Goal: Information Seeking & Learning: Learn about a topic

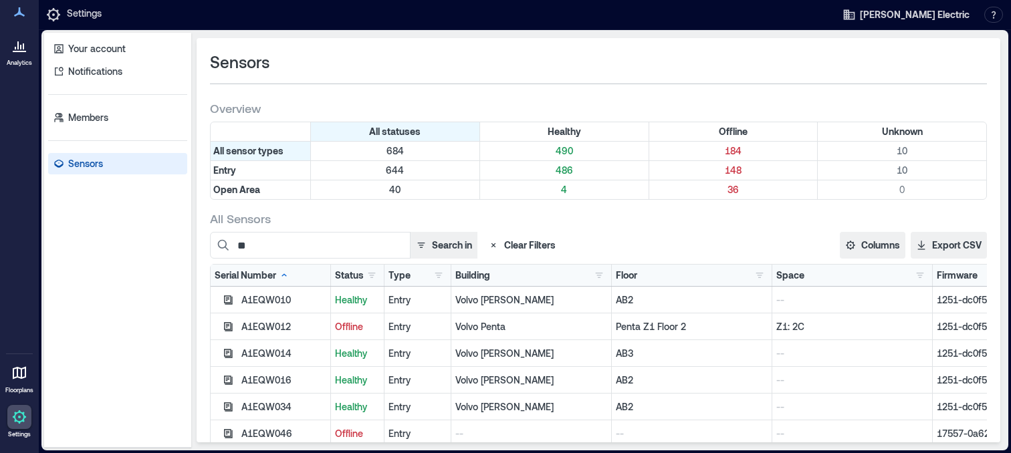
click at [18, 49] on icon at bounding box center [17, 45] width 1 height 8
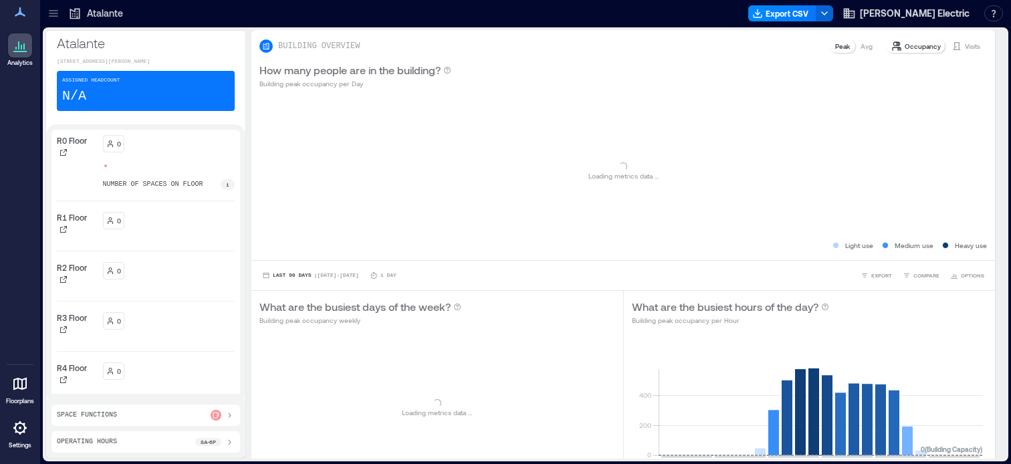
click at [53, 16] on icon at bounding box center [53, 15] width 9 height 1
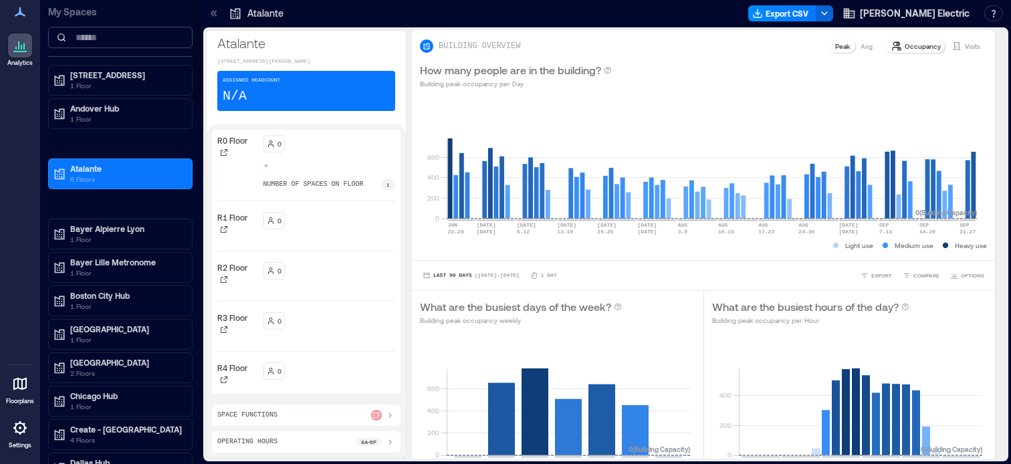
click at [96, 39] on input at bounding box center [120, 37] width 144 height 21
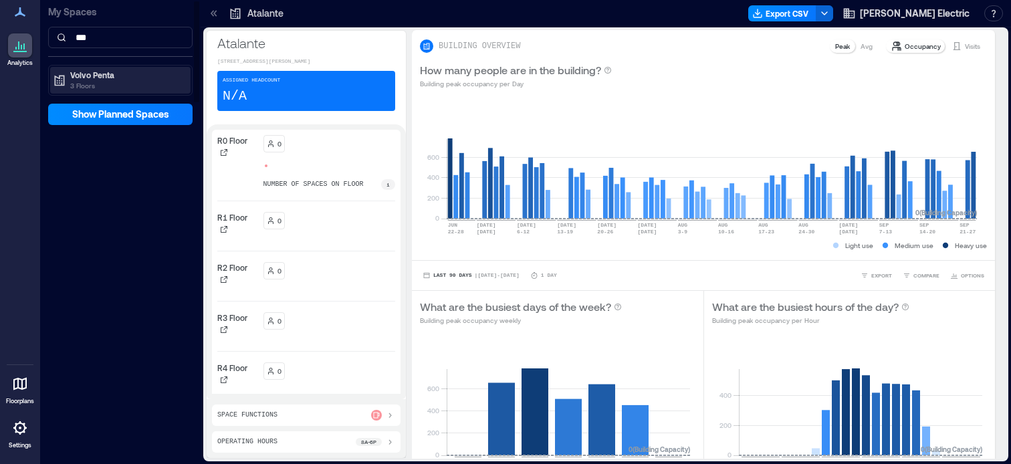
type input "***"
click at [67, 73] on div "Volvo Penta 3 Floors" at bounding box center [118, 80] width 130 height 21
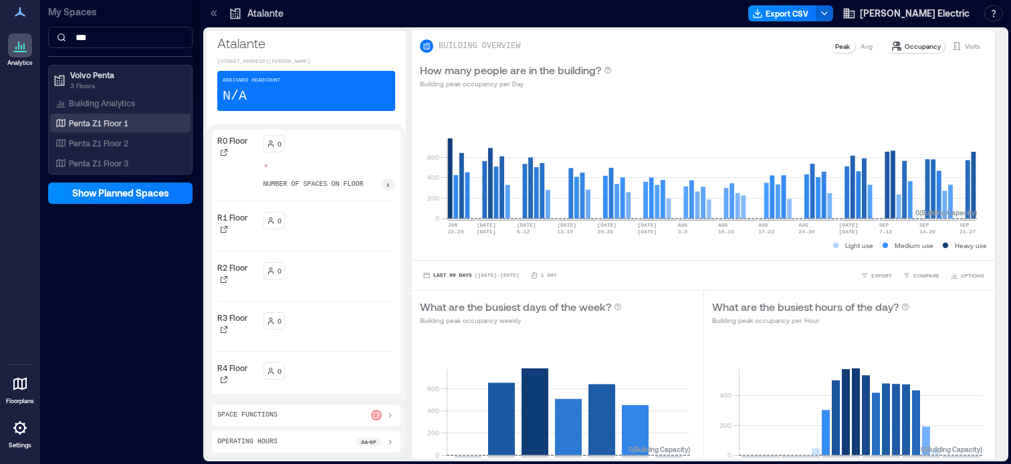
click at [89, 123] on p "Penta Z1 Floor 1" at bounding box center [98, 123] width 59 height 11
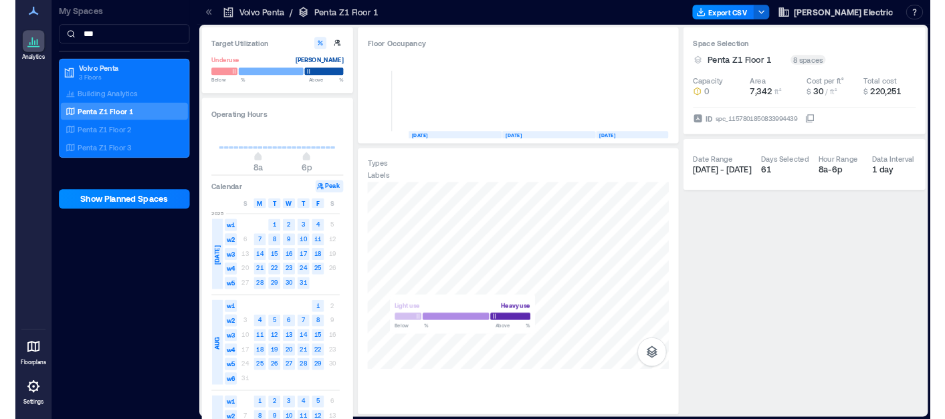
scroll to position [0, 2982]
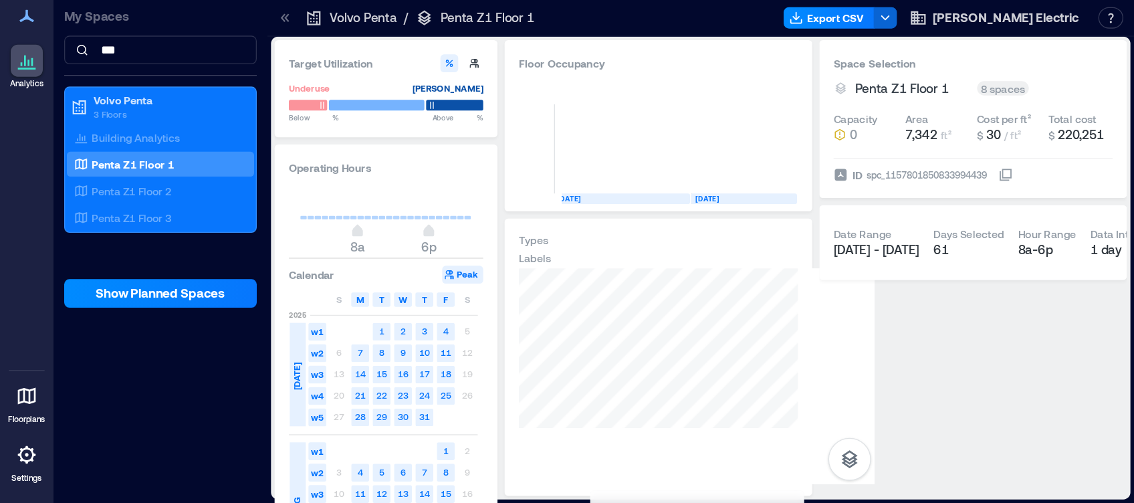
scroll to position [0, 2924]
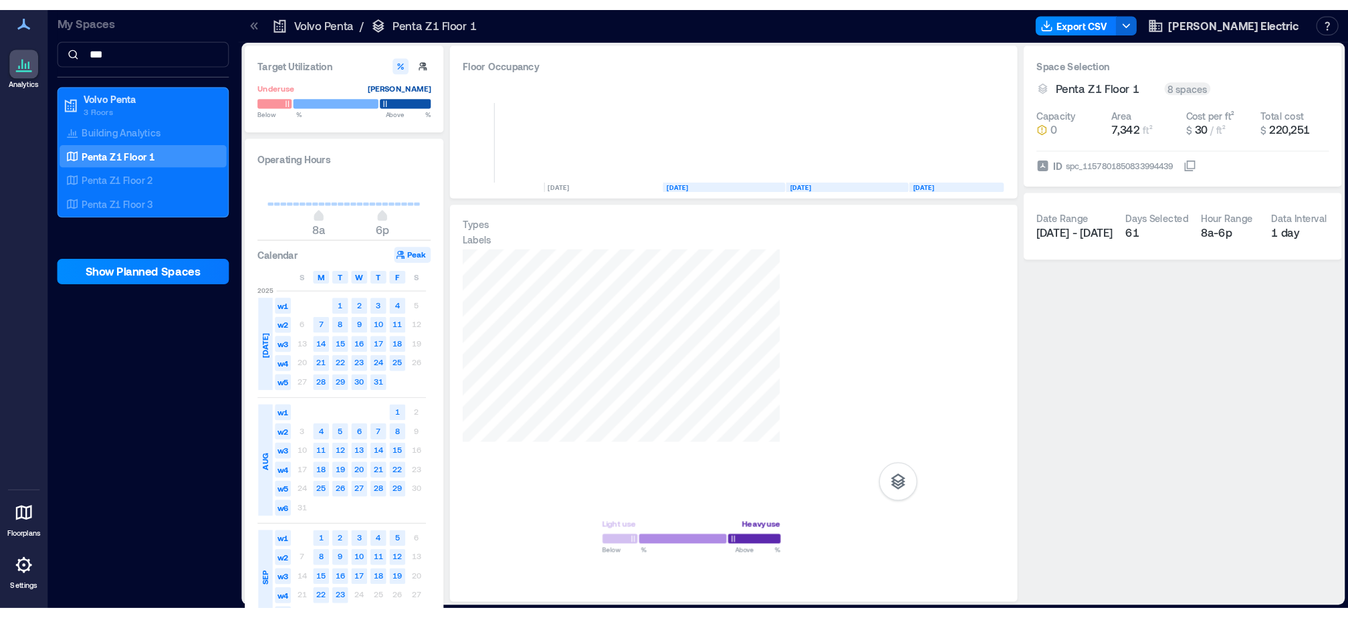
scroll to position [0, 2735]
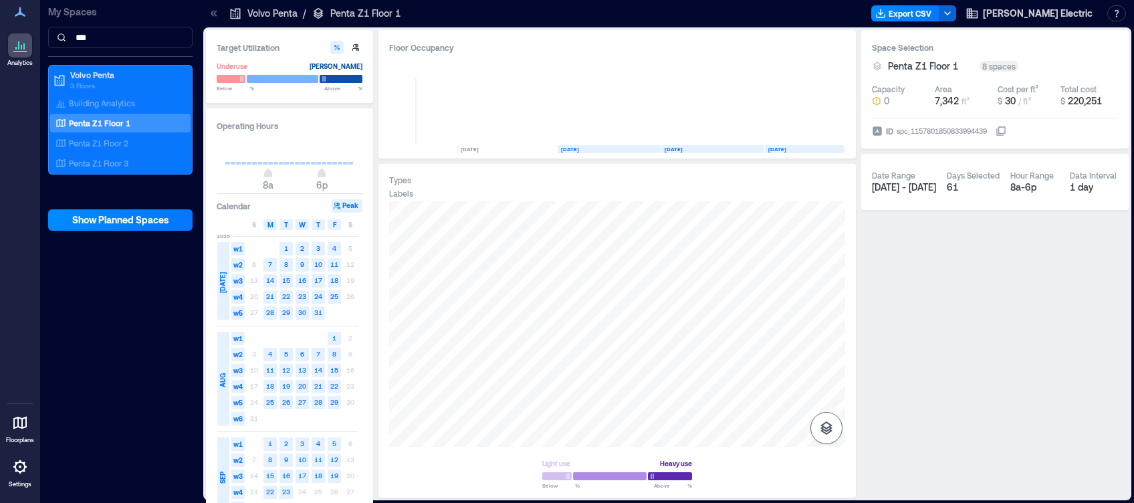
click at [819, 425] on icon "button" at bounding box center [826, 428] width 16 height 16
click at [826, 358] on icon "button" at bounding box center [826, 357] width 16 height 16
click at [854, 285] on div "Types Labels Spaces Sensors Light use Heavy use Below ** % Above ** %" at bounding box center [616, 331] width 477 height 334
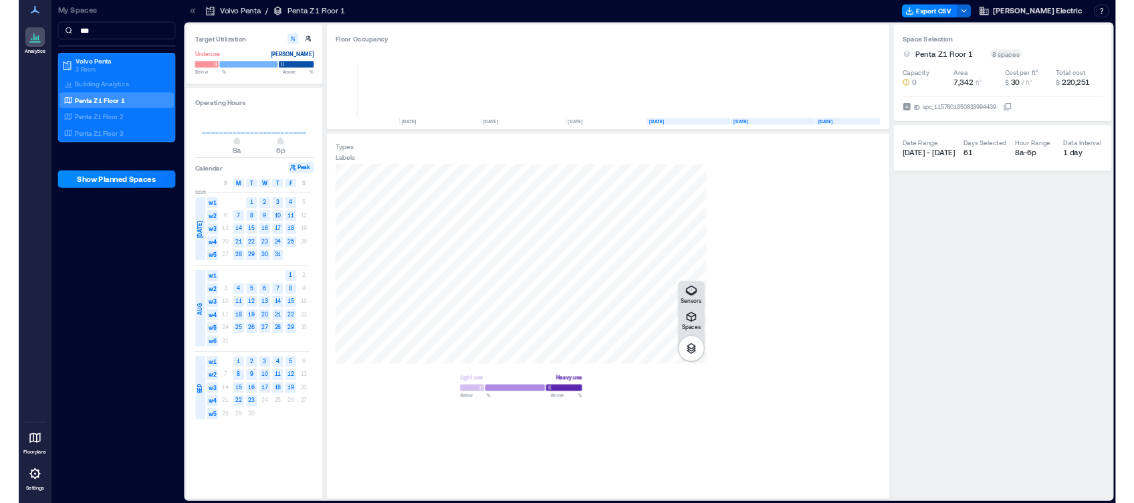
scroll to position [0, 2521]
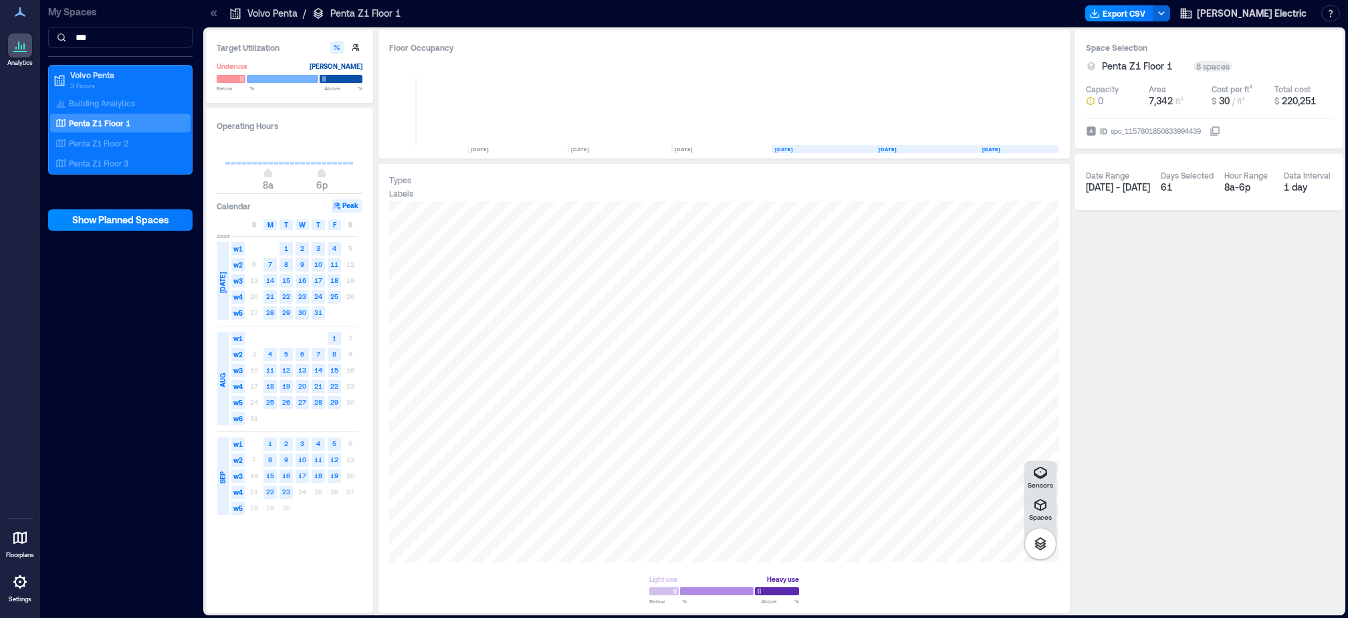
click at [252, 12] on p "Volvo Penta" at bounding box center [272, 13] width 50 height 13
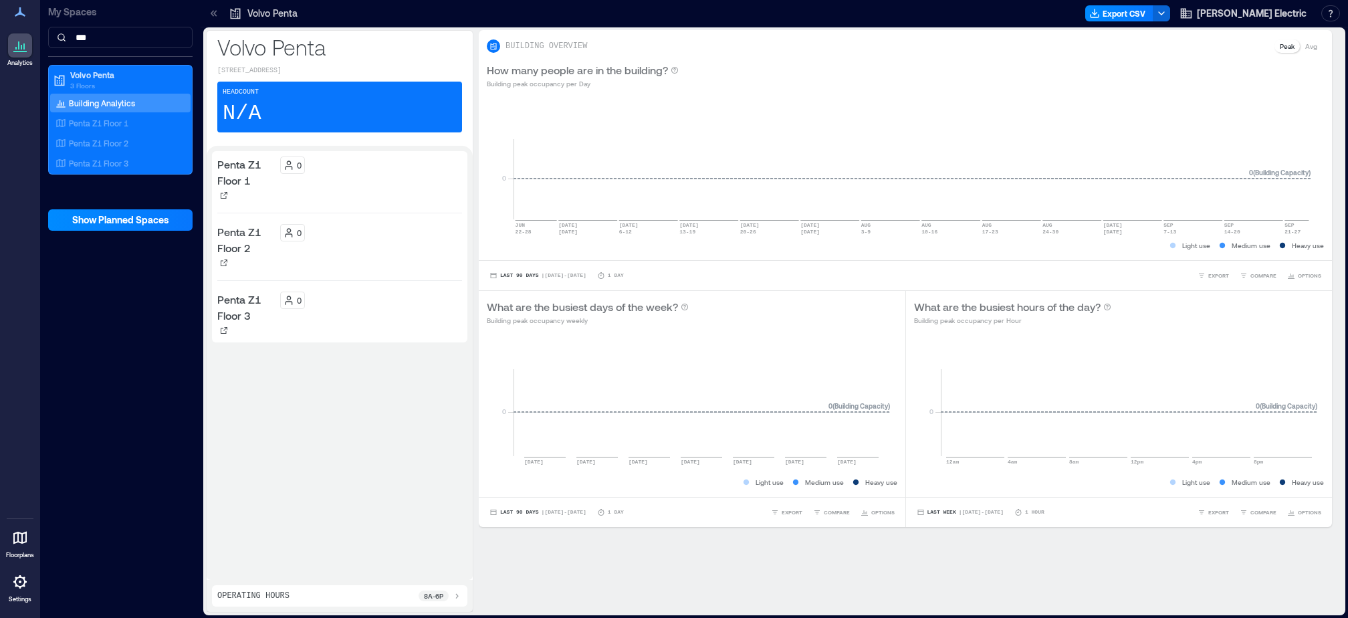
click at [240, 243] on p "Penta Z1 Floor 2" at bounding box center [245, 240] width 57 height 32
click at [237, 236] on p "Penta Z1 Floor 2" at bounding box center [245, 240] width 57 height 32
click at [219, 14] on icon at bounding box center [213, 13] width 13 height 13
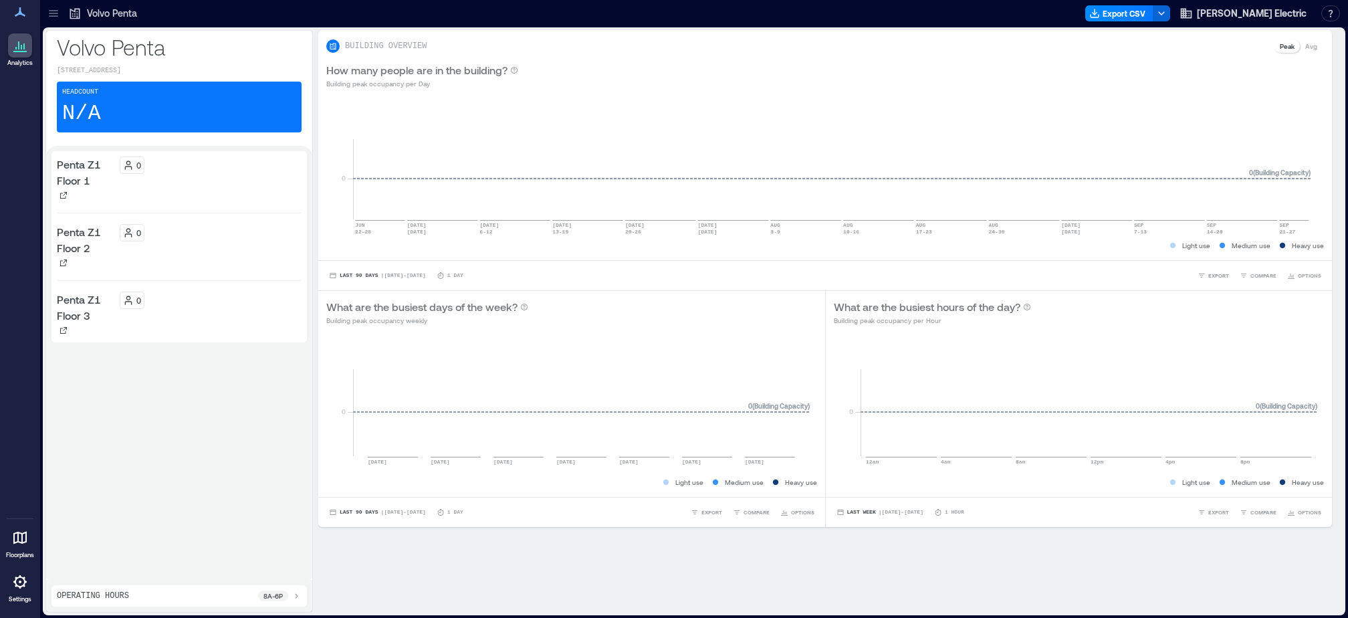
click at [218, 13] on div at bounding box center [612, 13] width 933 height 21
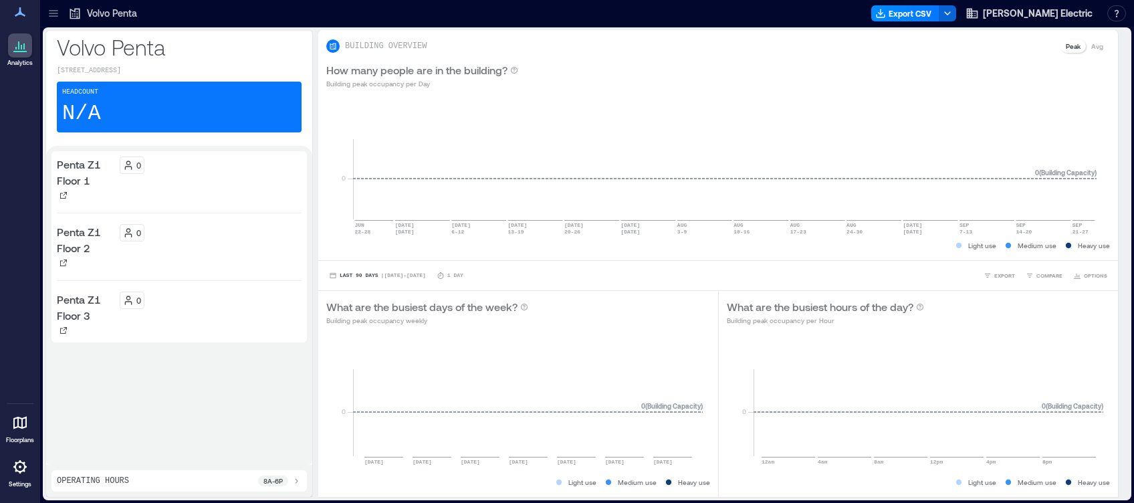
click at [50, 13] on icon at bounding box center [53, 13] width 9 height 1
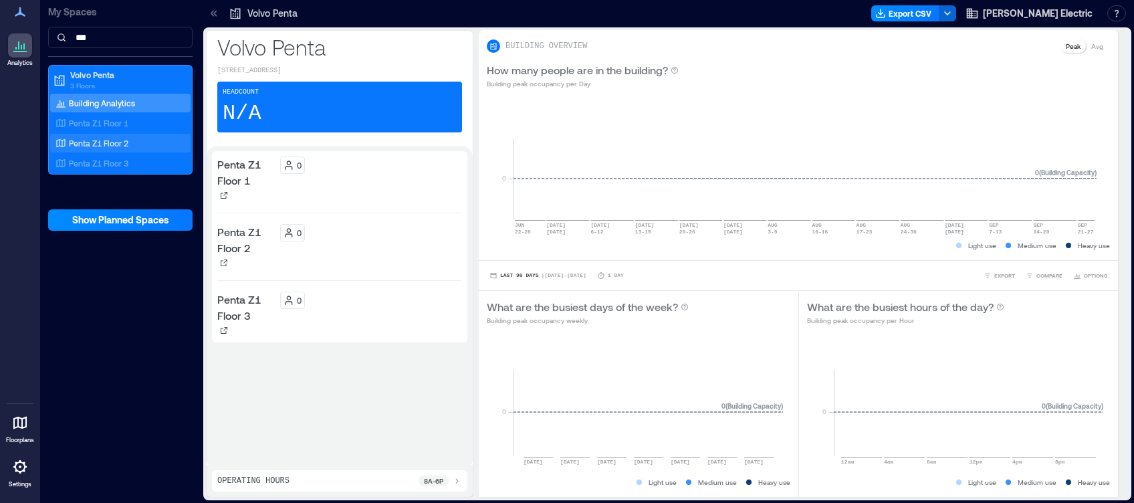
click at [106, 139] on p "Penta Z1 Floor 2" at bounding box center [98, 143] width 59 height 11
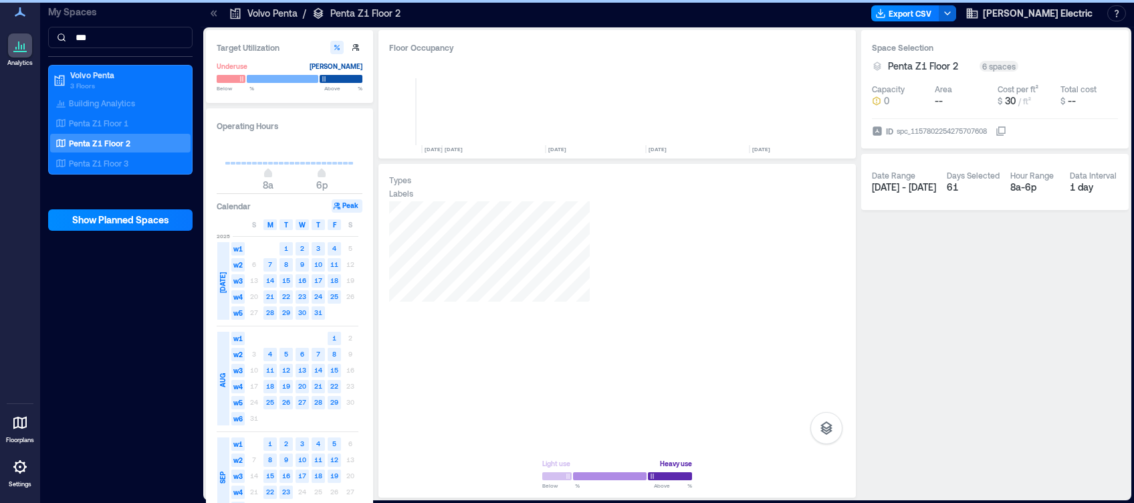
scroll to position [0, 2735]
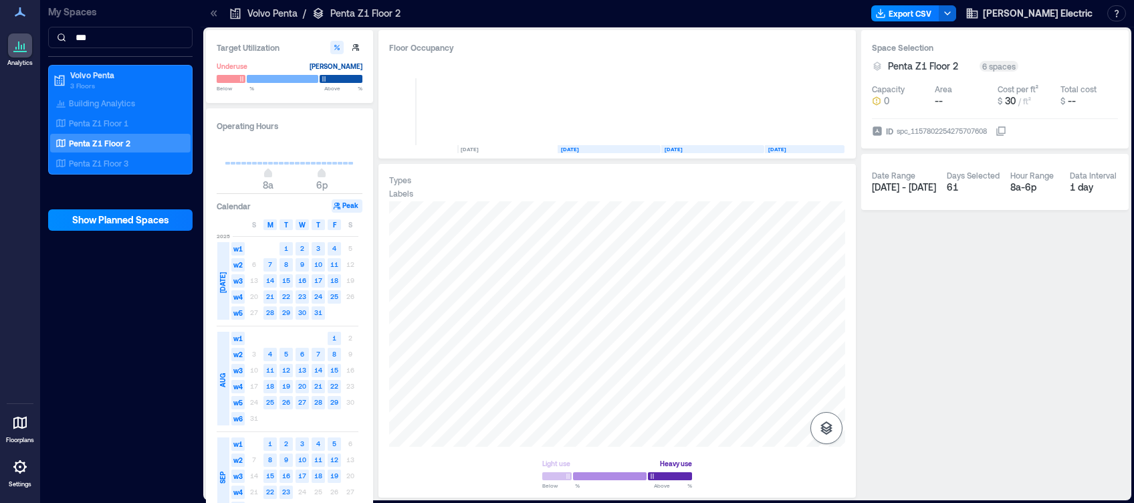
click at [825, 427] on icon "button" at bounding box center [826, 428] width 16 height 16
click at [822, 354] on icon "button" at bounding box center [826, 357] width 13 height 12
click at [643, 338] on div at bounding box center [617, 323] width 456 height 245
click at [21, 453] on icon at bounding box center [20, 467] width 16 height 16
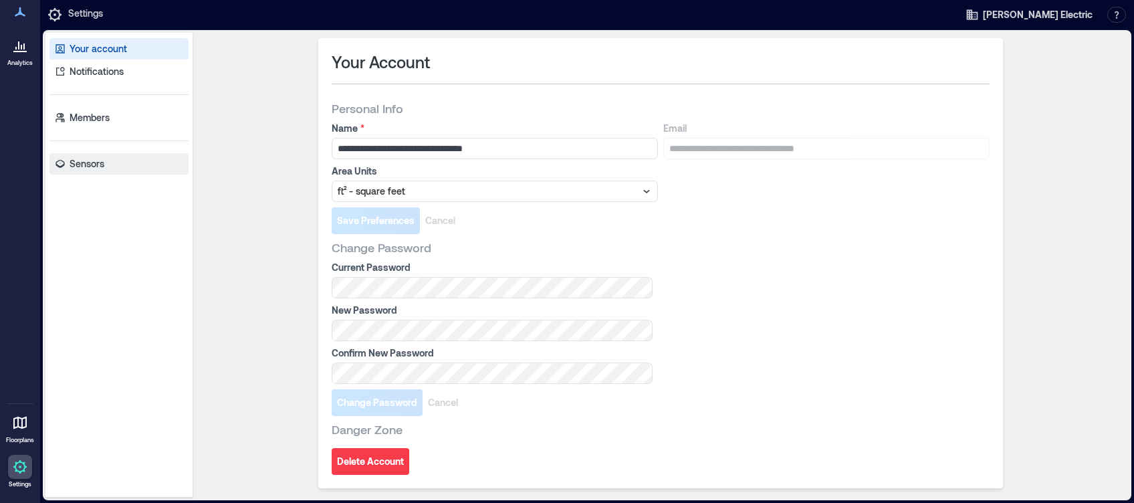
click at [93, 163] on p "Sensors" at bounding box center [87, 163] width 35 height 13
